Goal: Task Accomplishment & Management: Manage account settings

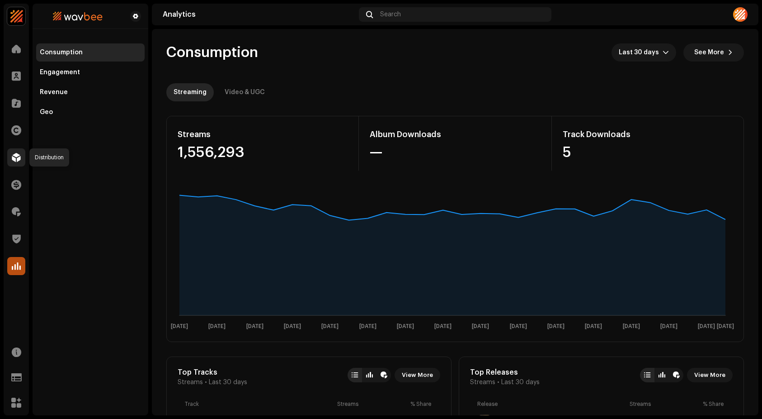
click at [15, 156] on span at bounding box center [16, 157] width 9 height 7
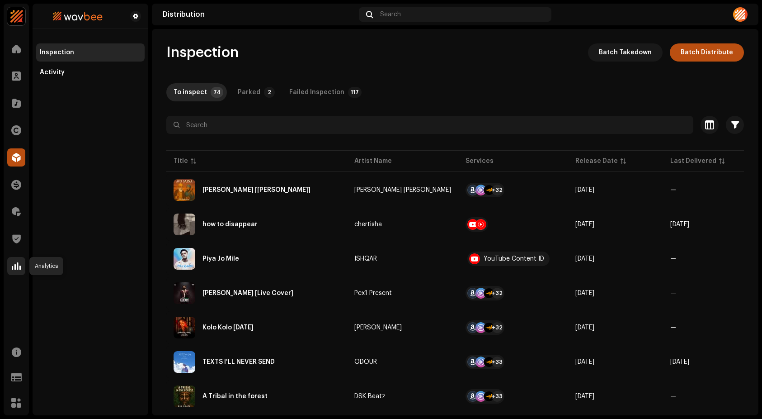
click at [17, 265] on span at bounding box center [16, 265] width 9 height 7
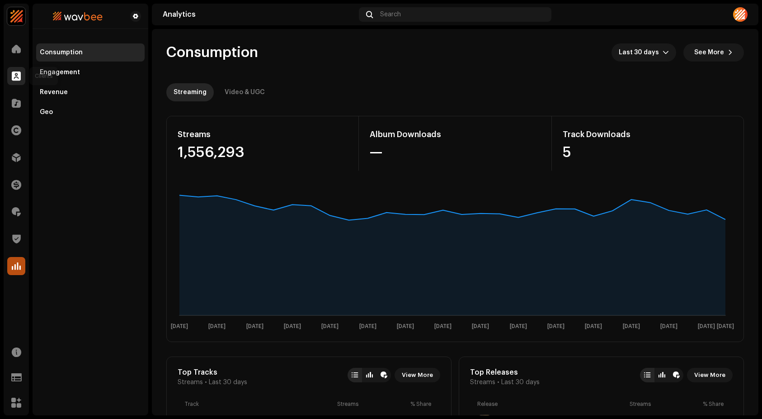
click at [20, 79] on span at bounding box center [16, 75] width 9 height 7
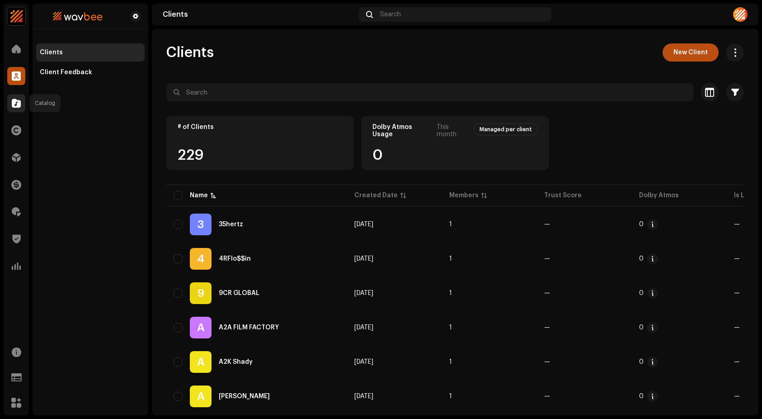
click at [16, 107] on span at bounding box center [16, 102] width 9 height 7
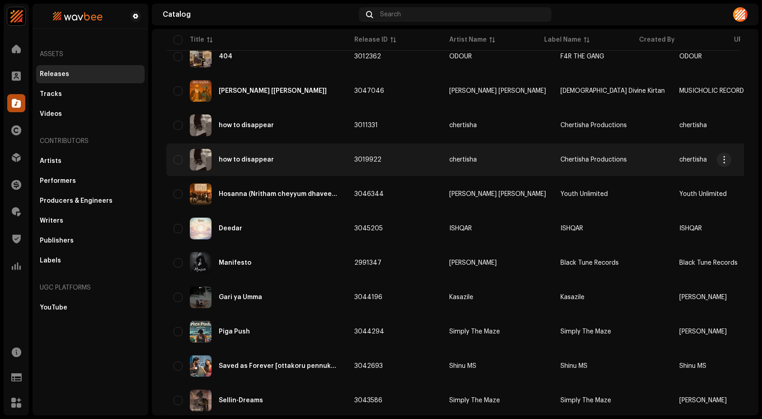
scroll to position [350, 0]
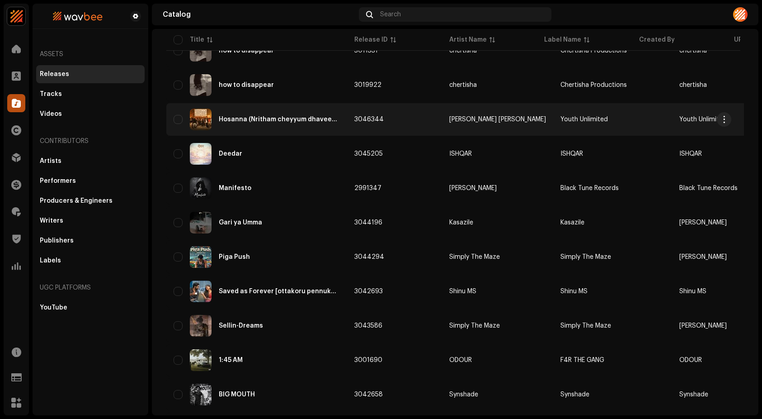
click at [270, 109] on div "Hosanna (Nritham cheyyum dhaveedepol)" at bounding box center [257, 120] width 166 height 22
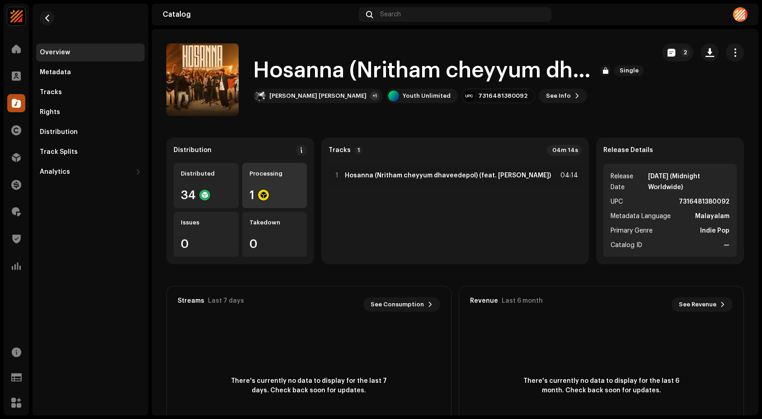
click at [269, 189] on re-a-icon-status-badge at bounding box center [263, 194] width 11 height 11
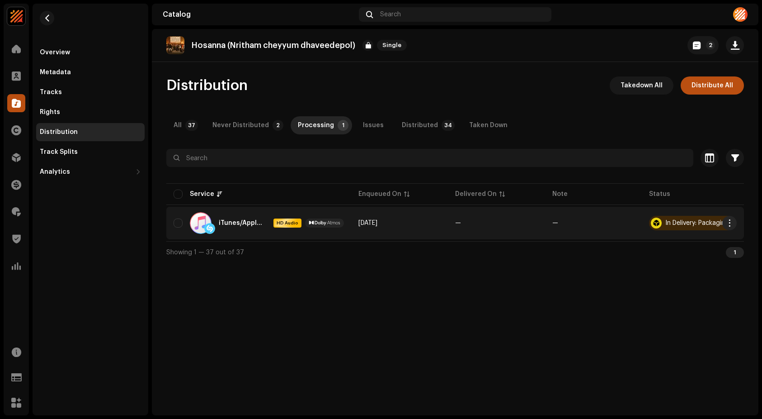
click at [688, 223] on div "In Delivery: Packaging" at bounding box center [698, 223] width 64 height 6
click at [733, 226] on span "button" at bounding box center [730, 222] width 7 height 7
click at [652, 259] on span "Takedown" at bounding box center [661, 261] width 33 height 7
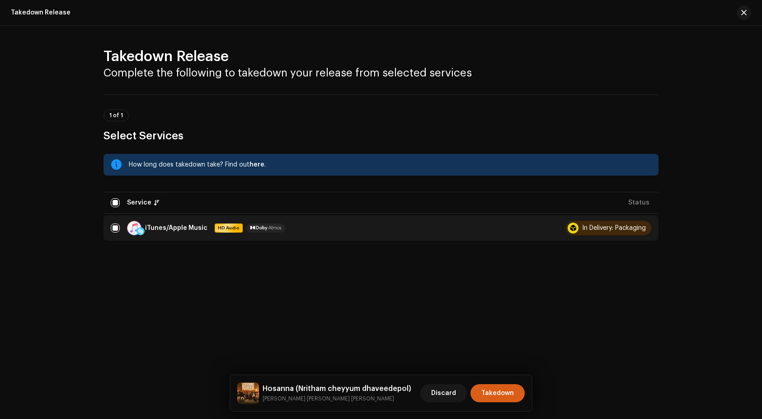
click at [497, 387] on span "Takedown" at bounding box center [498, 393] width 33 height 18
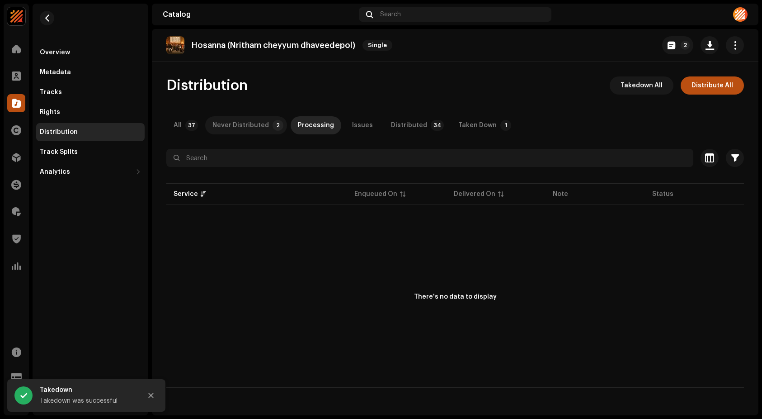
click at [252, 124] on div "Never Distributed" at bounding box center [241, 125] width 57 height 18
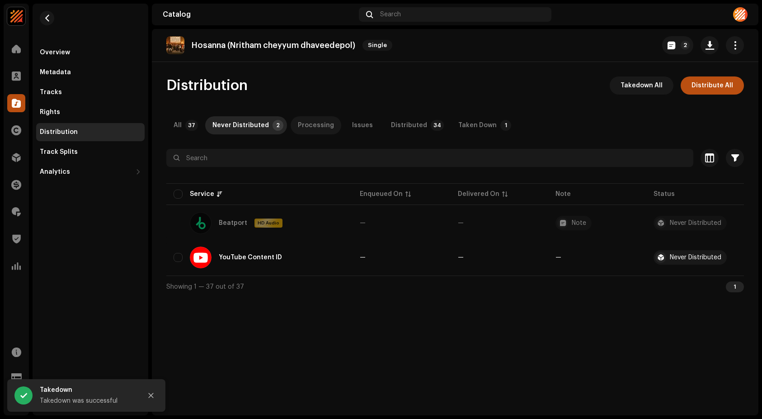
click at [306, 118] on div "Processing" at bounding box center [316, 125] width 36 height 18
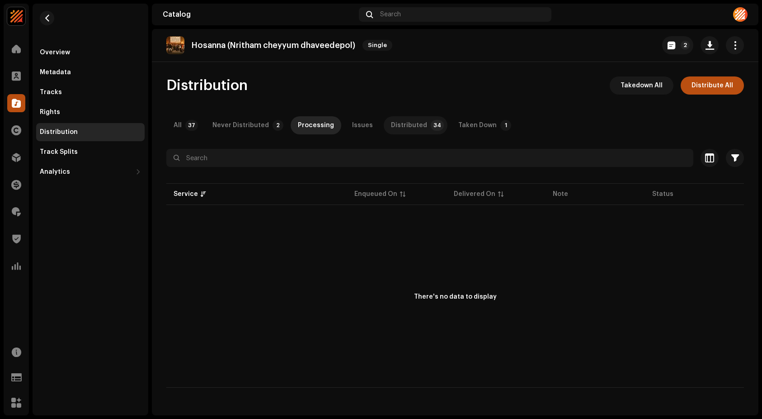
click at [433, 128] on p-tab "Distributed 34" at bounding box center [416, 125] width 64 height 18
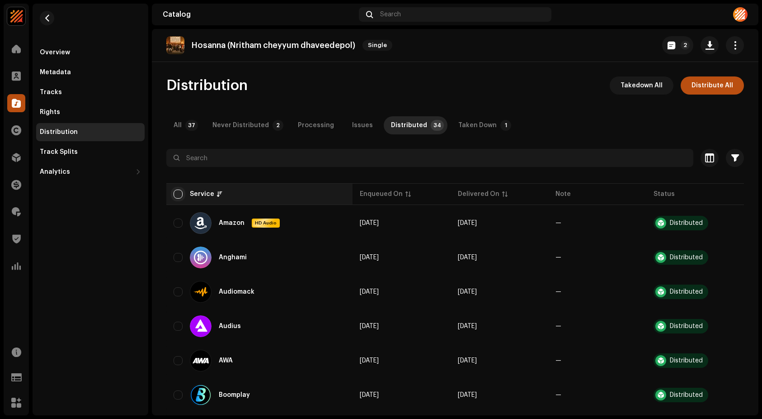
click at [177, 191] on input "checkbox" at bounding box center [178, 193] width 9 height 9
checkbox input "true"
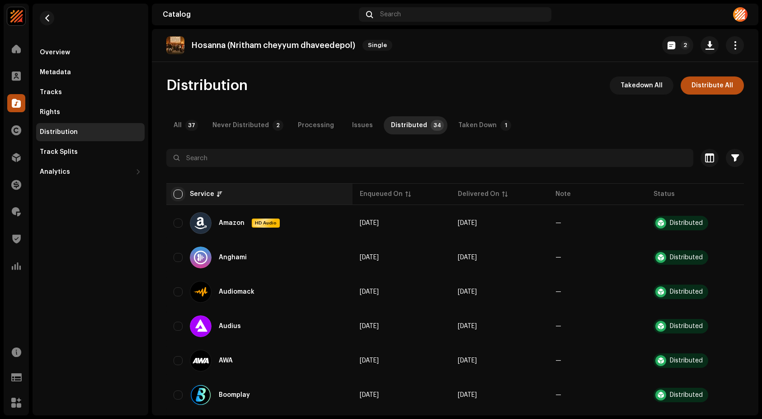
checkbox input "true"
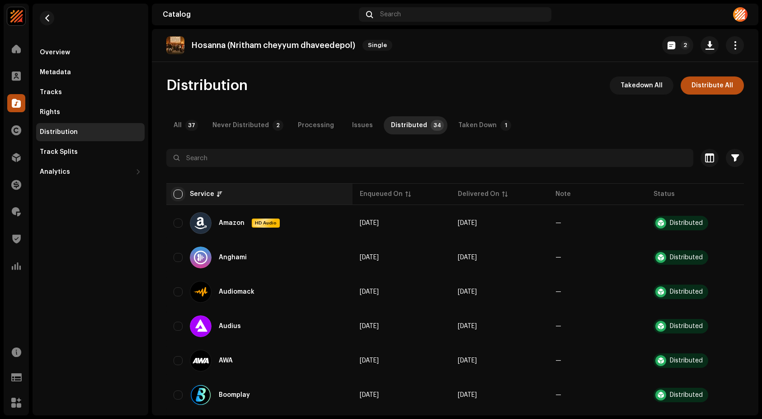
checkbox input "true"
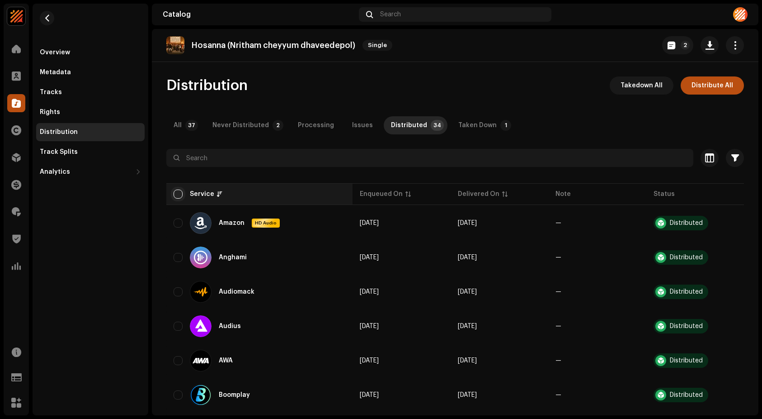
checkbox input "true"
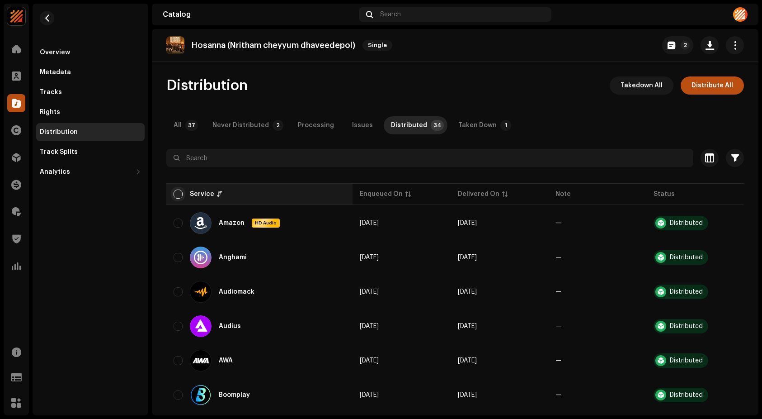
checkbox input "true"
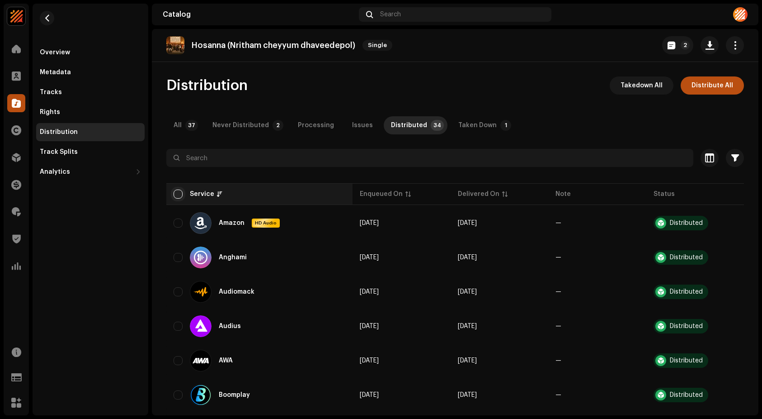
checkbox input "true"
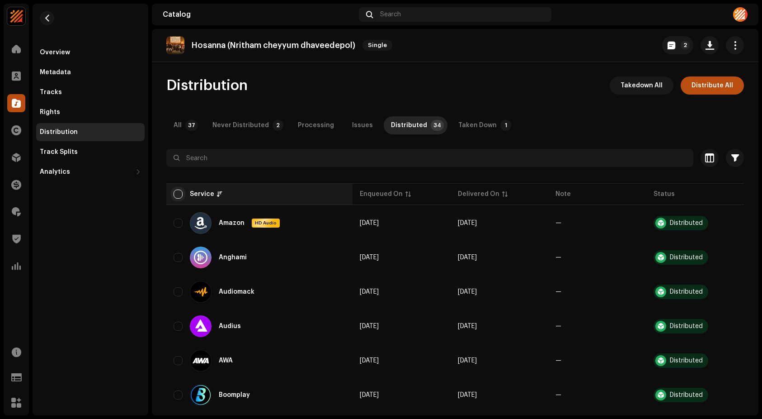
checkbox input "true"
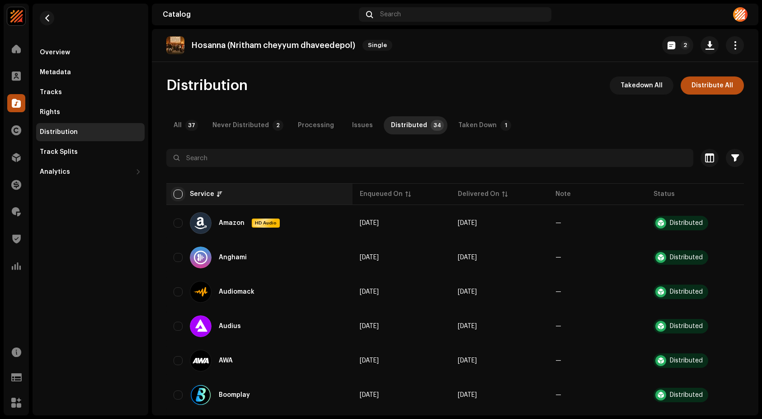
checkbox input "true"
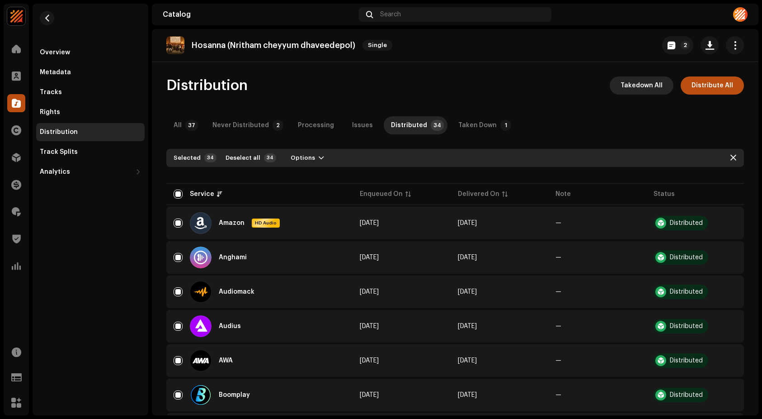
click at [640, 83] on span "Takedown All" at bounding box center [642, 85] width 42 height 18
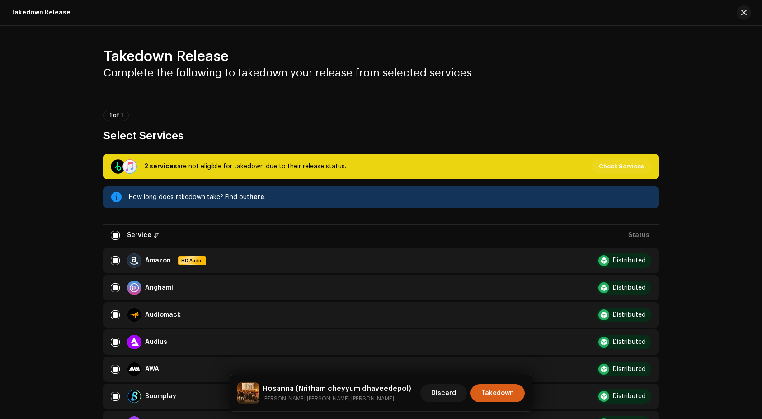
click at [495, 387] on span "Takedown" at bounding box center [498, 393] width 33 height 18
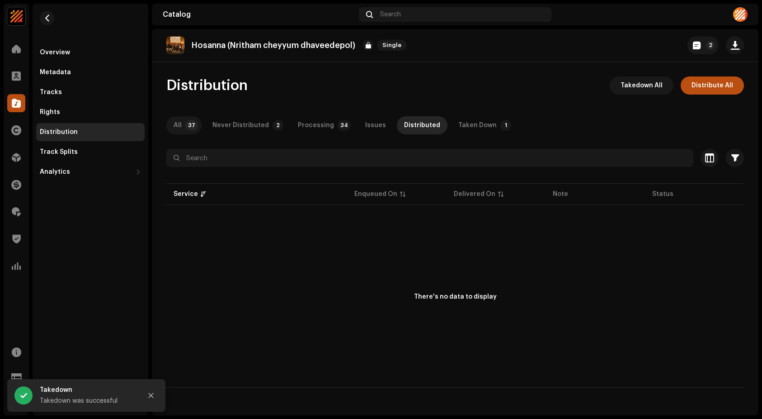
click at [188, 128] on p-badge "37" at bounding box center [191, 125] width 13 height 11
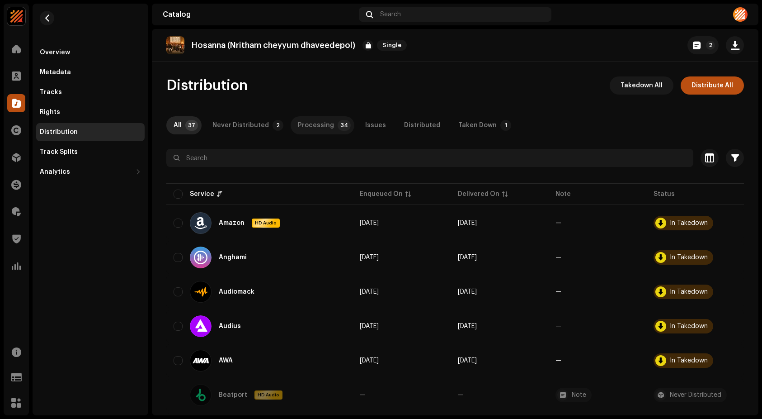
click at [338, 123] on p-badge "34" at bounding box center [344, 125] width 13 height 11
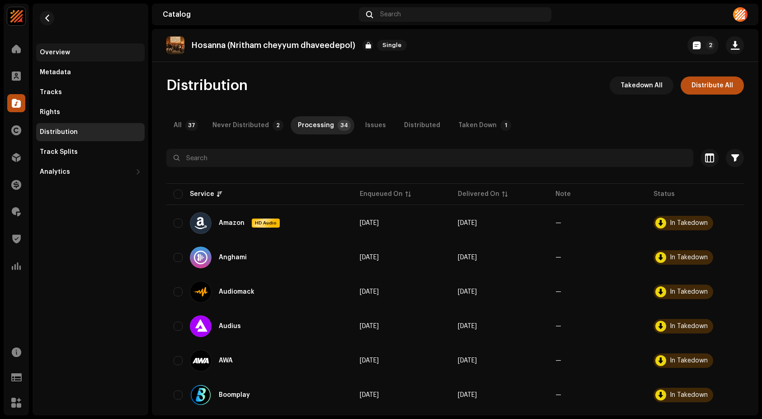
click at [72, 51] on div "Overview" at bounding box center [90, 52] width 101 height 7
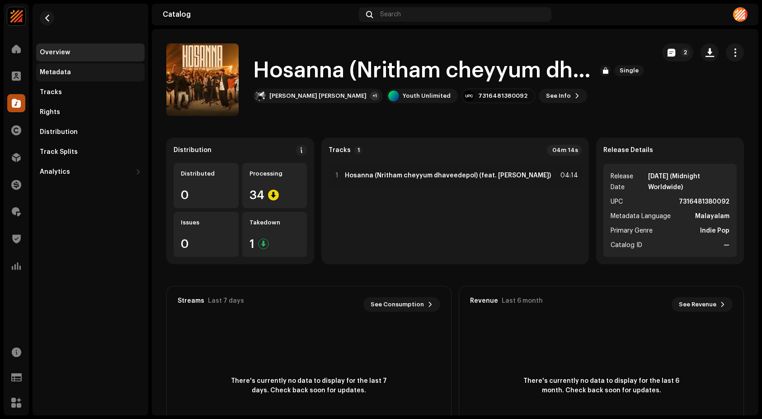
click at [54, 75] on div "Metadata" at bounding box center [55, 72] width 31 height 7
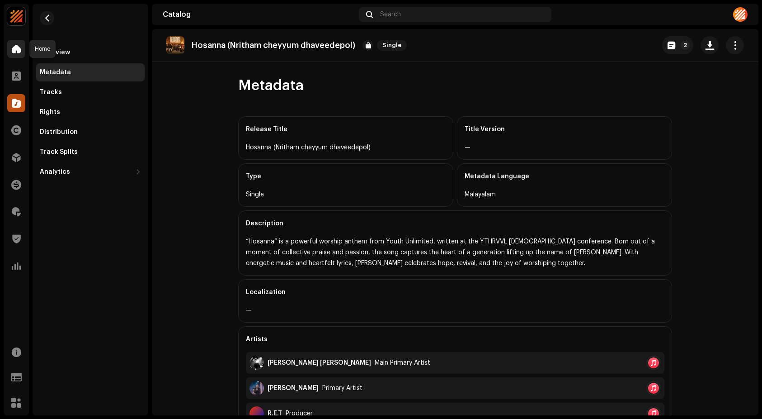
click at [14, 51] on span at bounding box center [16, 48] width 9 height 7
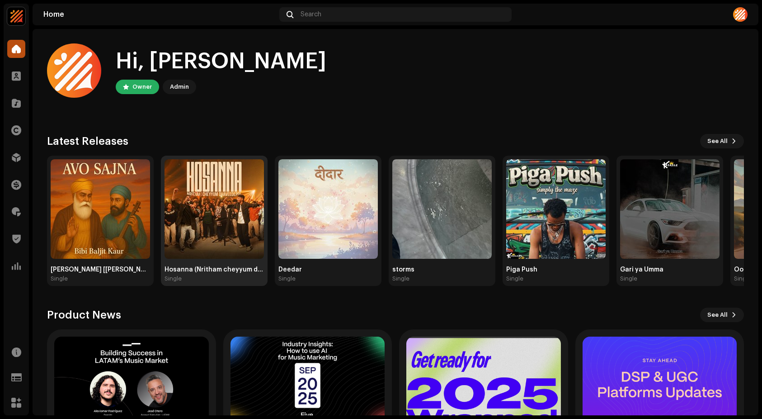
click at [230, 228] on img at bounding box center [214, 208] width 99 height 99
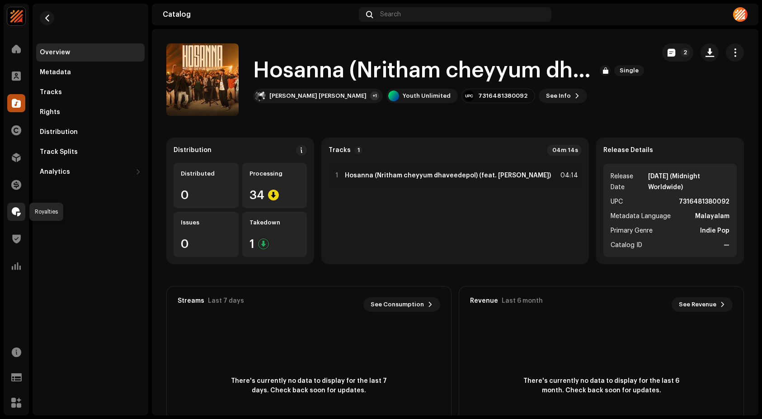
click at [17, 213] on span at bounding box center [16, 211] width 9 height 7
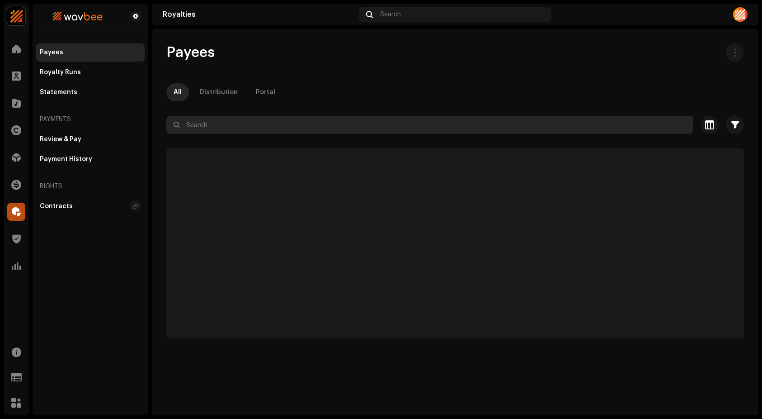
click at [231, 123] on input "text" at bounding box center [429, 125] width 527 height 18
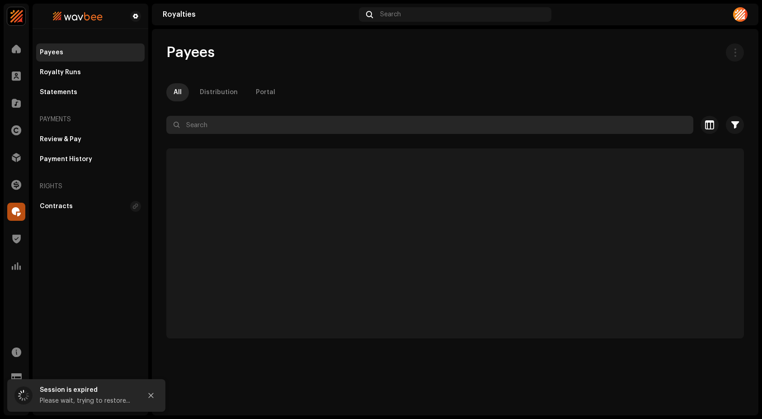
paste input "[DOMAIN_NAME][EMAIL_ADDRESS][DOMAIN_NAME]"
type input "[DOMAIN_NAME][EMAIL_ADDRESS][DOMAIN_NAME]"
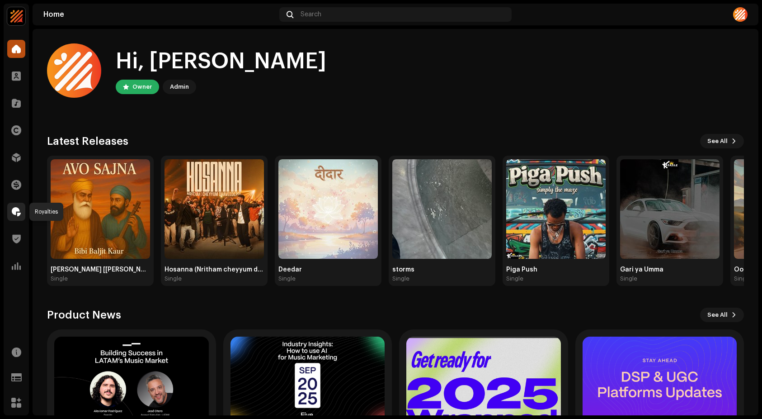
click at [17, 211] on span at bounding box center [16, 211] width 9 height 7
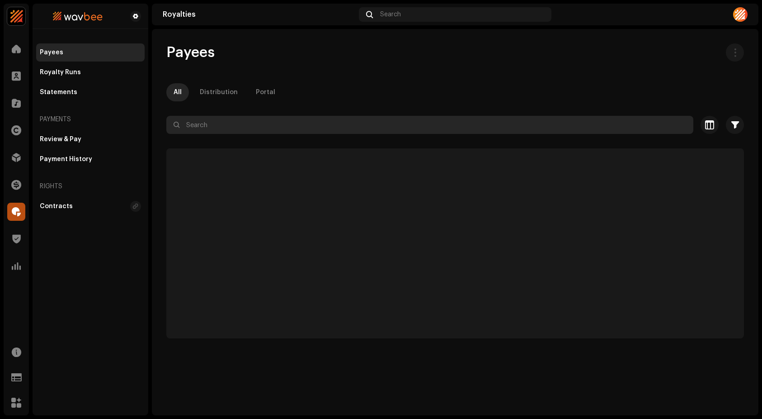
click at [263, 123] on input "text" at bounding box center [429, 125] width 527 height 18
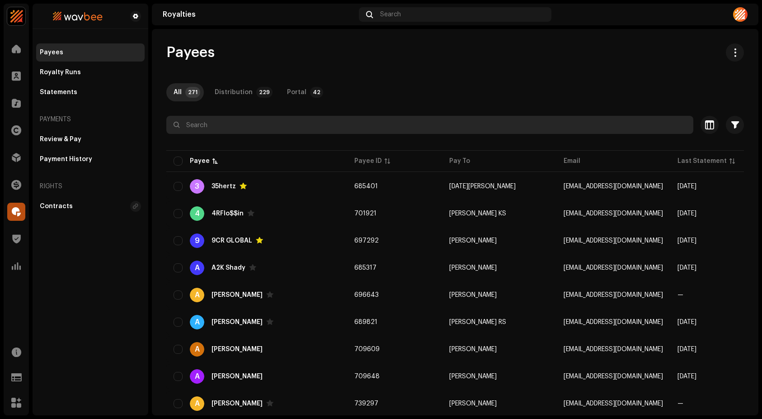
paste input "[DOMAIN_NAME][EMAIL_ADDRESS][DOMAIN_NAME]"
type input "[DOMAIN_NAME][EMAIL_ADDRESS][DOMAIN_NAME]"
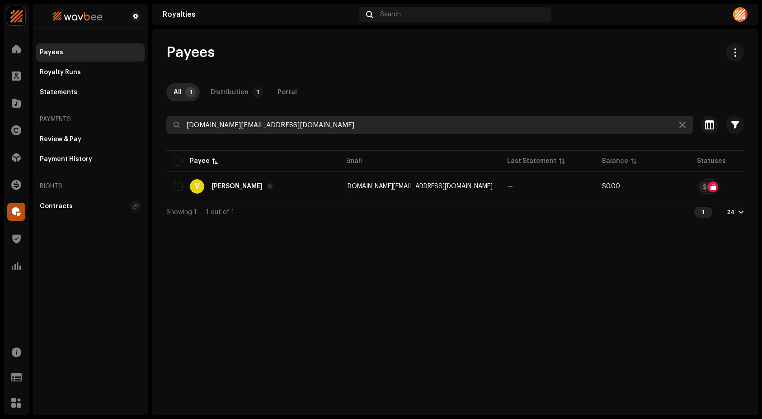
scroll to position [0, 268]
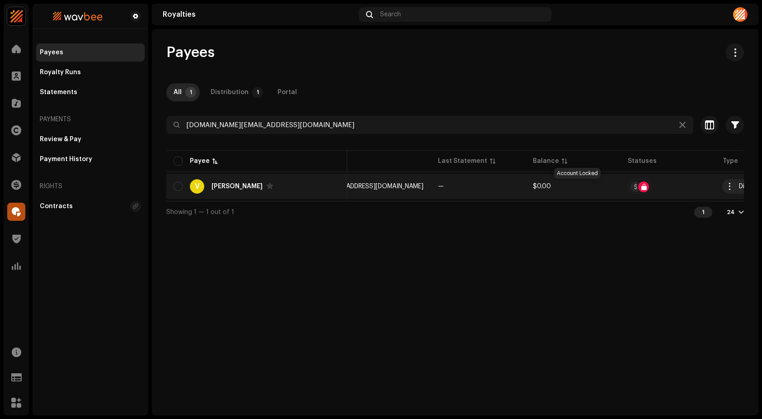
click at [638, 186] on div at bounding box center [643, 186] width 11 height 11
click at [218, 188] on div "Varun kumar S J" at bounding box center [237, 186] width 51 height 6
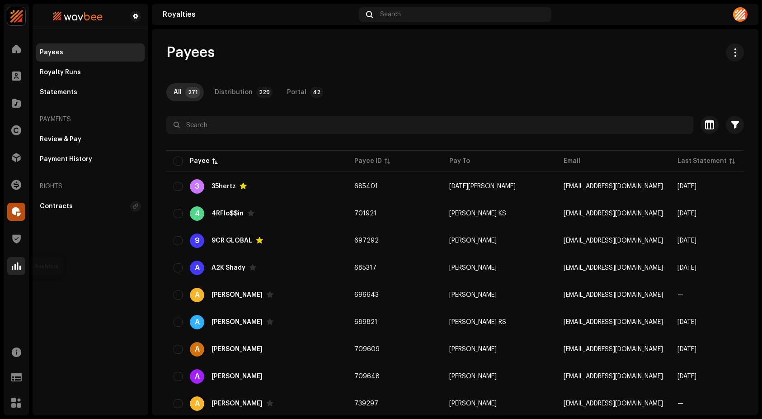
click at [14, 267] on span at bounding box center [16, 265] width 9 height 7
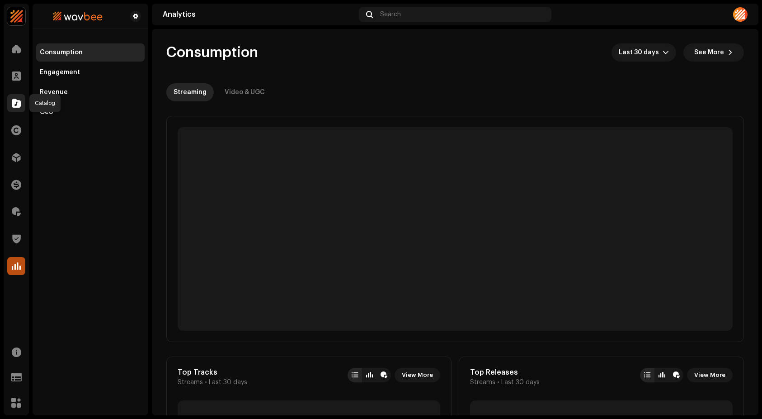
click at [14, 101] on span at bounding box center [16, 102] width 9 height 7
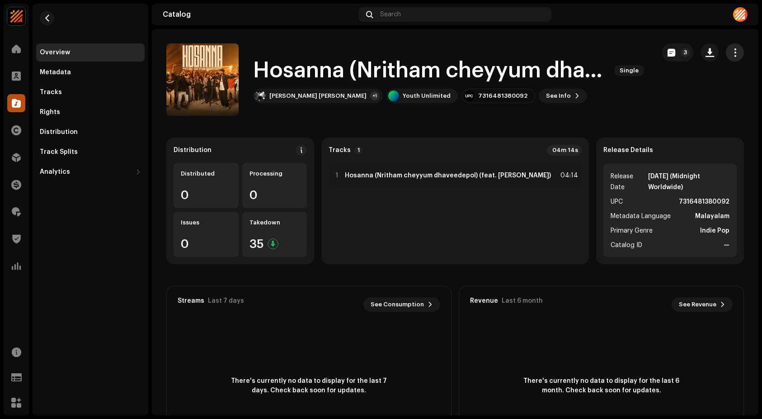
click at [732, 51] on span "button" at bounding box center [735, 52] width 9 height 7
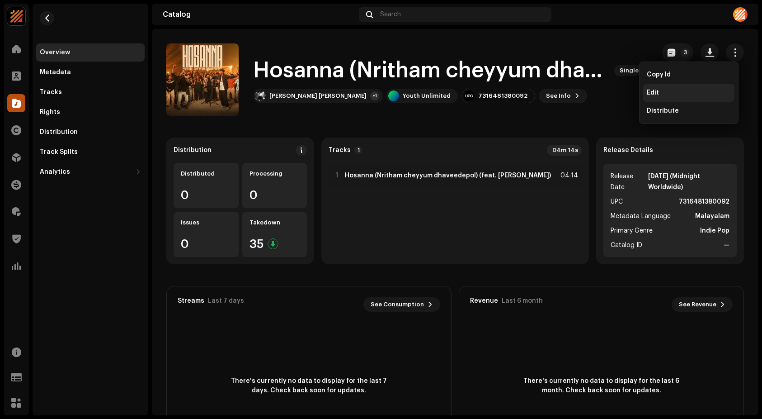
click at [673, 92] on div "Edit" at bounding box center [689, 92] width 84 height 7
